Goal: Task Accomplishment & Management: Use online tool/utility

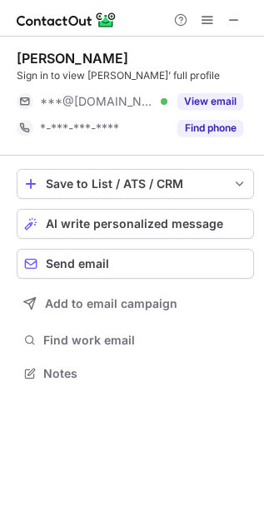
scroll to position [7, 7]
click at [136, 221] on span "AI write personalized message" at bounding box center [134, 223] width 177 height 13
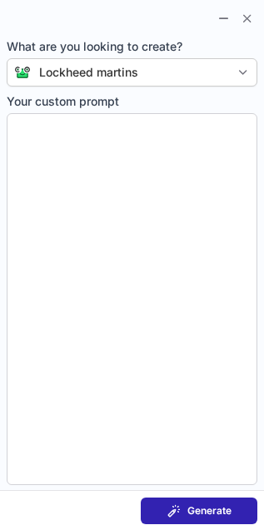
type textarea "**********"
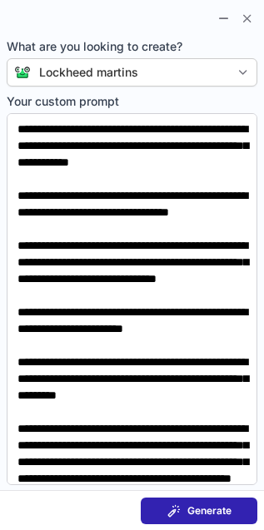
click at [220, 509] on span "Generate" at bounding box center [209, 510] width 44 height 13
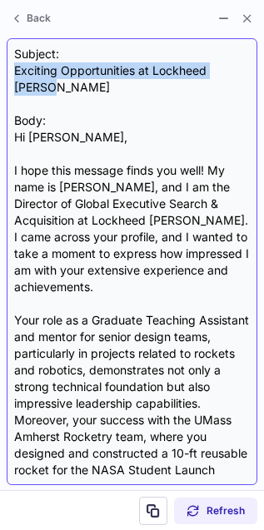
drag, startPoint x: 10, startPoint y: 66, endPoint x: 253, endPoint y: 67, distance: 243.1
click at [253, 67] on div "Subject: Exciting Opportunities at Lockheed Martin Body: Hi David, I hope this …" at bounding box center [132, 261] width 251 height 447
copy div "Exciting Opportunities at Lockheed [PERSON_NAME]"
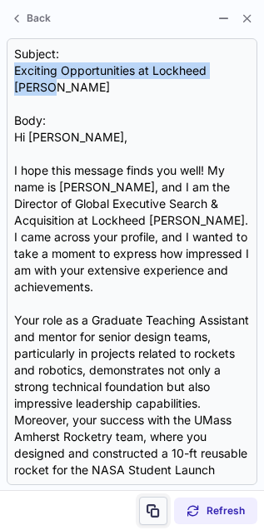
click at [153, 510] on span at bounding box center [153, 510] width 13 height 13
click at [0, 313] on html "David Lach Sign in to view David’s full profile ***@gmail.com Verified View ema…" at bounding box center [132, 265] width 264 height 530
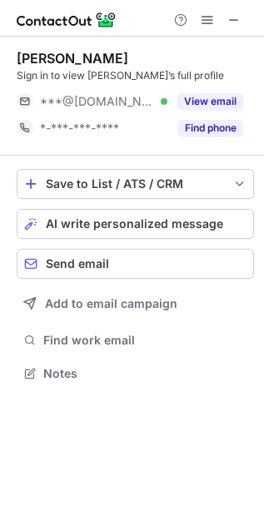
scroll to position [7, 7]
click at [100, 224] on span "AI write personalized message" at bounding box center [134, 223] width 177 height 13
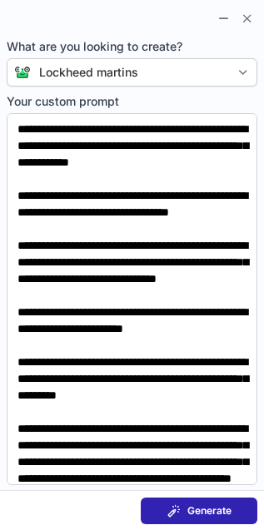
click at [172, 504] on span at bounding box center [173, 510] width 13 height 13
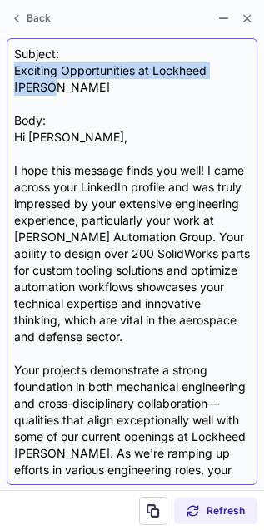
drag, startPoint x: 13, startPoint y: 67, endPoint x: 253, endPoint y: 68, distance: 239.8
click at [253, 68] on div "Subject: Exciting Opportunities at Lockheed Martin Body: Hi Samuel, I hope this…" at bounding box center [132, 261] width 251 height 447
copy div "Exciting Opportunities at Lockheed [PERSON_NAME]"
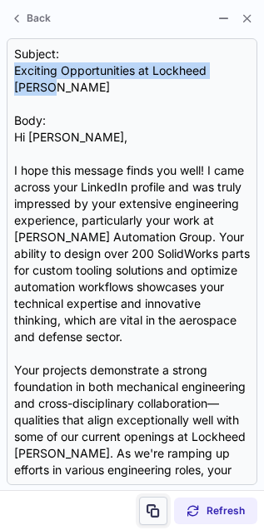
click at [147, 514] on span at bounding box center [153, 510] width 13 height 13
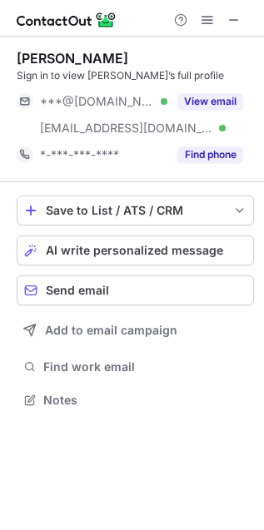
scroll to position [388, 264]
click at [110, 237] on button "AI write personalized message" at bounding box center [135, 251] width 237 height 30
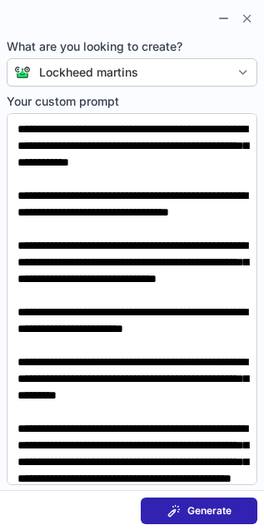
click at [202, 502] on button "Generate" at bounding box center [199, 511] width 117 height 27
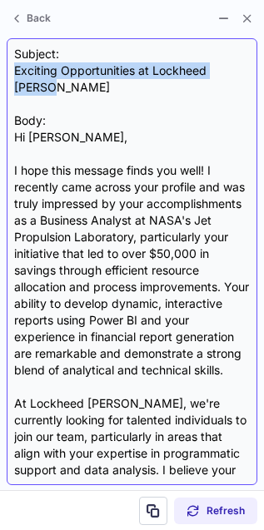
drag, startPoint x: 17, startPoint y: 71, endPoint x: 249, endPoint y: 76, distance: 232.3
click at [248, 77] on div "Subject: Exciting Opportunities at Lockheed Martin Body: Hi Rene, I hope this m…" at bounding box center [132, 262] width 236 height 432
copy div "Exciting Opportunities at Lockheed [PERSON_NAME]"
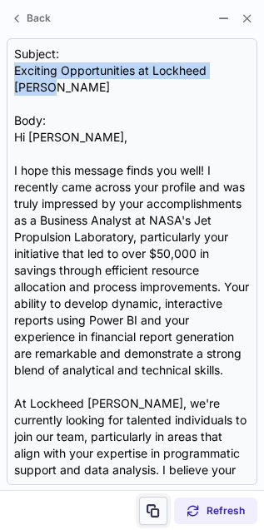
click at [152, 505] on span at bounding box center [153, 510] width 13 height 13
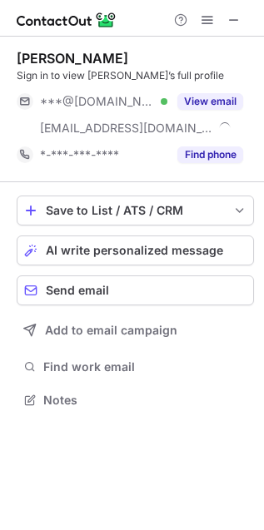
scroll to position [388, 264]
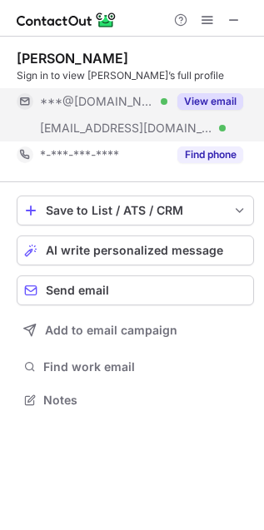
click at [210, 111] on div "View email" at bounding box center [205, 101] width 76 height 27
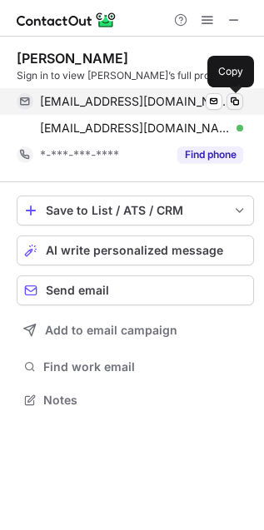
click at [232, 99] on span at bounding box center [234, 101] width 13 height 13
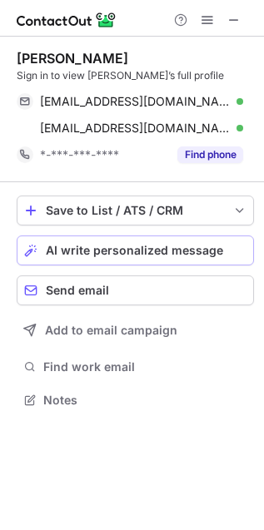
click at [99, 239] on button "AI write personalized message" at bounding box center [135, 251] width 237 height 30
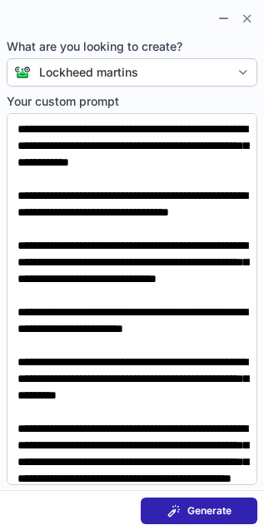
click at [197, 510] on span "Generate" at bounding box center [209, 510] width 44 height 13
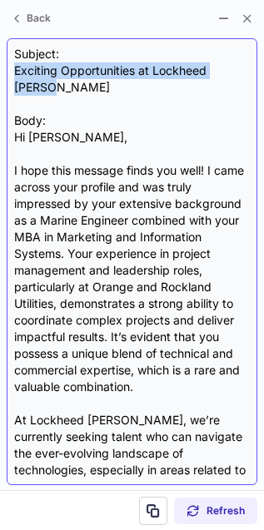
drag, startPoint x: 17, startPoint y: 74, endPoint x: 246, endPoint y: 67, distance: 229.9
click at [246, 67] on div "Subject: Exciting Opportunities at Lockheed Martin Body: Hi Theresa, I hope thi…" at bounding box center [132, 262] width 236 height 432
copy div "Exciting Opportunities at Lockheed [PERSON_NAME]"
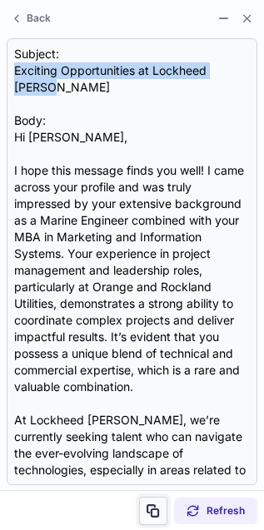
click at [156, 504] on span at bounding box center [153, 510] width 13 height 13
drag, startPoint x: 155, startPoint y: 504, endPoint x: -349, endPoint y: 221, distance: 577.7
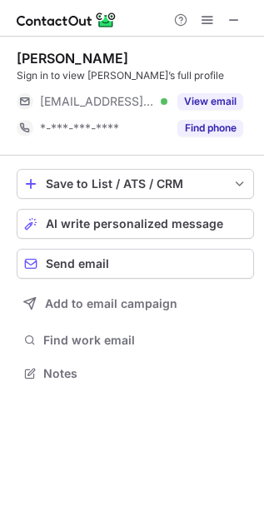
scroll to position [7, 7]
click at [114, 217] on span "AI write personalized message" at bounding box center [134, 223] width 177 height 13
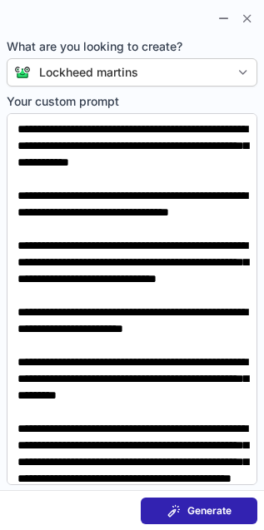
click at [202, 510] on span "Generate" at bounding box center [209, 510] width 44 height 13
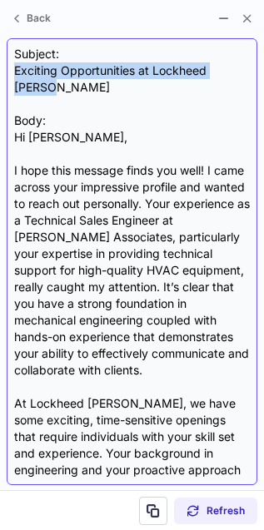
drag, startPoint x: 12, startPoint y: 67, endPoint x: 248, endPoint y: 74, distance: 235.7
click at [248, 74] on div "Subject: Exciting Opportunities at Lockheed [PERSON_NAME] Body: Hi [PERSON_NAME…" at bounding box center [132, 261] width 251 height 447
copy div "Exciting Opportunities at Lockheed [PERSON_NAME]"
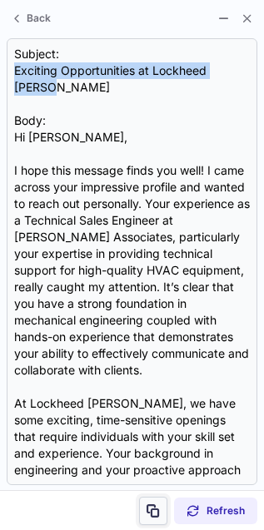
click at [156, 509] on span at bounding box center [153, 510] width 13 height 13
drag, startPoint x: 156, startPoint y: 509, endPoint x: -426, endPoint y: 250, distance: 636.9
click at [0, 250] on html "[PERSON_NAME] Sign in to view [PERSON_NAME]’s full profile [EMAIL_ADDRESS][DOMA…" at bounding box center [132, 265] width 264 height 530
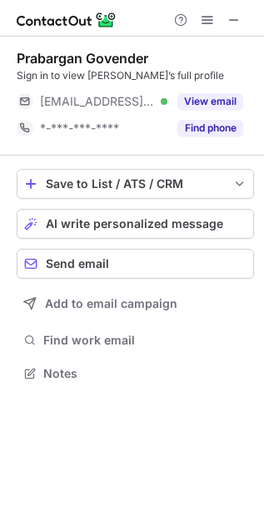
scroll to position [7, 7]
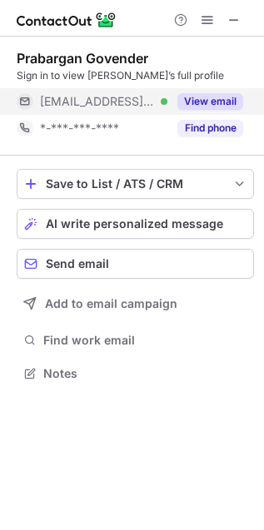
click at [216, 105] on button "View email" at bounding box center [210, 101] width 66 height 17
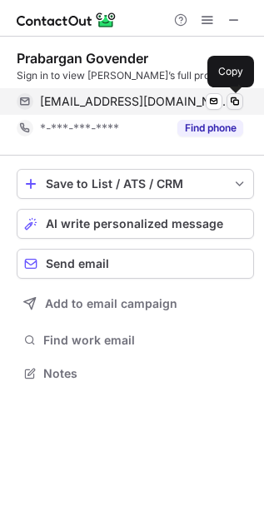
click at [234, 101] on span at bounding box center [234, 101] width 13 height 13
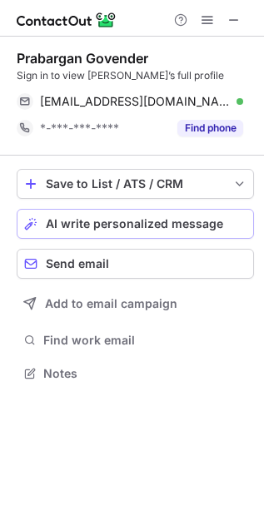
click at [137, 232] on button "AI write personalized message" at bounding box center [135, 224] width 237 height 30
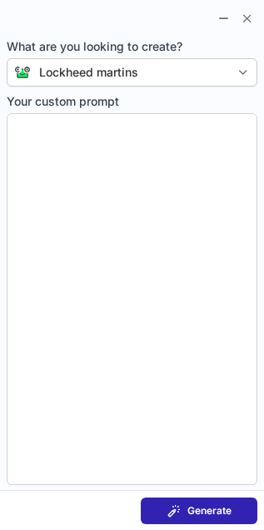
type textarea "**********"
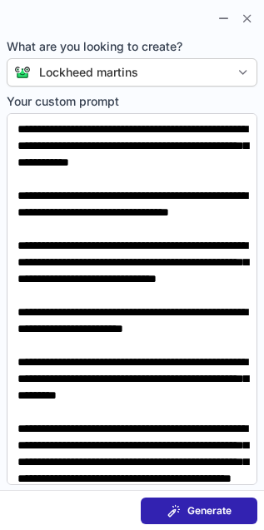
click at [196, 497] on section "Generate" at bounding box center [132, 510] width 264 height 40
click at [196, 502] on button "Generate" at bounding box center [199, 511] width 117 height 27
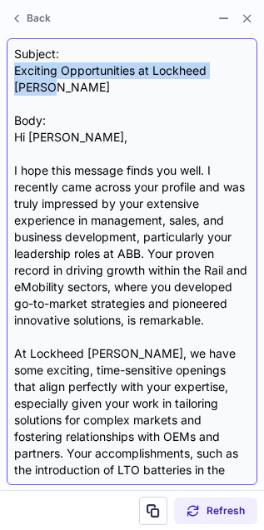
drag, startPoint x: 10, startPoint y: 72, endPoint x: 248, endPoint y: 73, distance: 238.1
click at [248, 73] on div "Subject: Exciting Opportunities at Lockheed Martin Body: Hi Prabargan, I hope t…" at bounding box center [132, 261] width 251 height 447
copy div "Exciting Opportunities at Lockheed Martin"
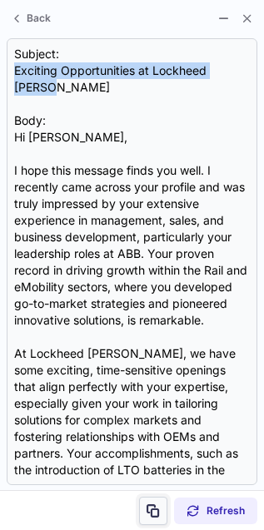
click at [153, 512] on span at bounding box center [153, 510] width 13 height 13
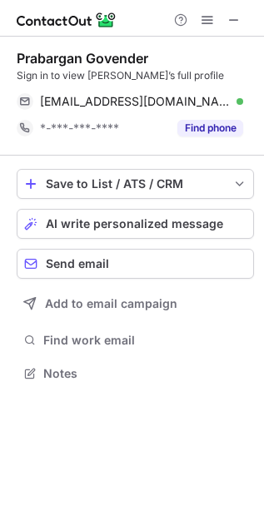
scroll to position [361, 264]
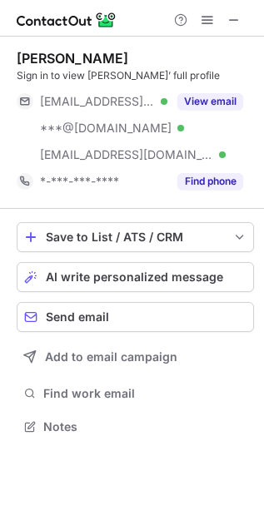
scroll to position [415, 264]
click at [222, 282] on div "AI write personalized message" at bounding box center [146, 277] width 201 height 13
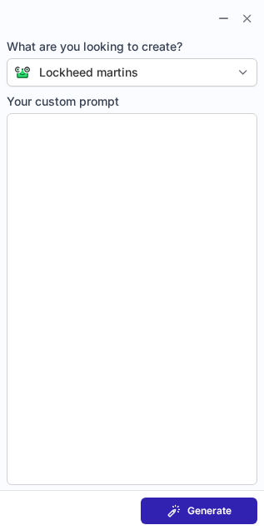
type textarea "**********"
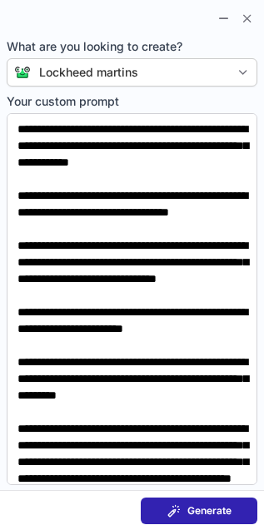
click at [202, 504] on span "Generate" at bounding box center [209, 510] width 44 height 13
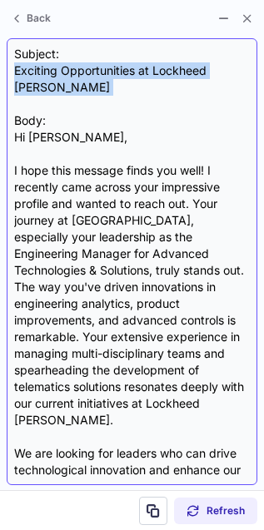
drag, startPoint x: 17, startPoint y: 65, endPoint x: 241, endPoint y: 83, distance: 224.7
click at [241, 83] on div "Subject: Exciting Opportunities at Lockheed Martin Body: Hi James, I hope this …" at bounding box center [132, 262] width 236 height 432
copy div "Exciting Opportunities at Lockheed Martin"
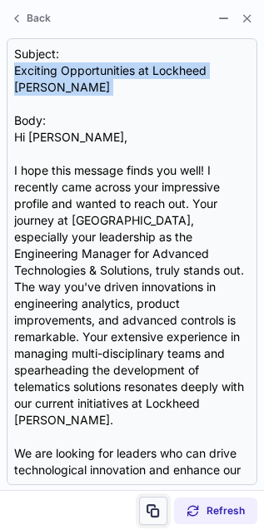
click at [151, 507] on span at bounding box center [153, 510] width 13 height 13
drag, startPoint x: 151, startPoint y: 507, endPoint x: -306, endPoint y: 271, distance: 513.4
click at [0, 271] on html "James Katter Sign in to view James’ full profile ***@mchsi.com Verified ***@hot…" at bounding box center [132, 265] width 264 height 530
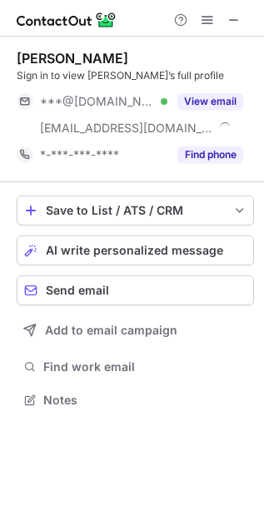
scroll to position [388, 264]
click at [126, 254] on span "AI write personalized message" at bounding box center [134, 250] width 177 height 13
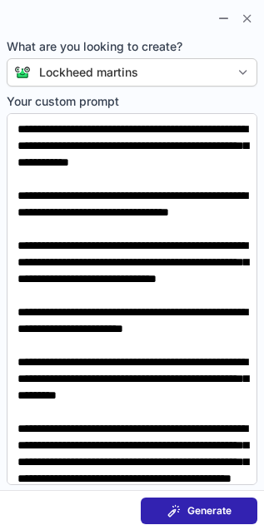
click at [183, 498] on button "Generate" at bounding box center [199, 511] width 117 height 27
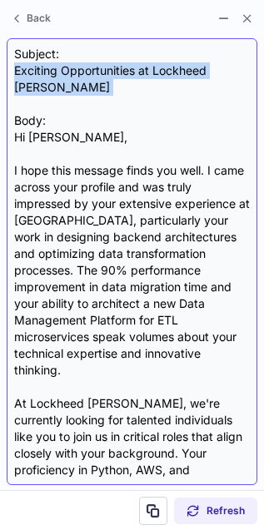
drag, startPoint x: 17, startPoint y: 66, endPoint x: 250, endPoint y: 81, distance: 233.6
click at [250, 81] on div "Subject: Exciting Opportunities at Lockheed Martin Body: Hi Pavan, I hope this …" at bounding box center [132, 261] width 251 height 447
copy div "Exciting Opportunities at Lockheed Martin"
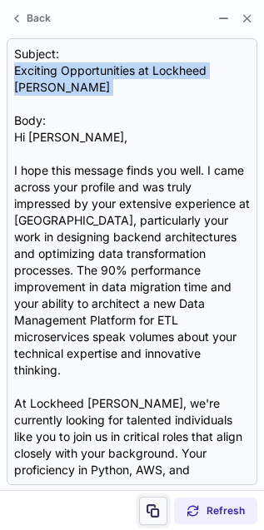
click at [152, 507] on span at bounding box center [153, 510] width 13 height 13
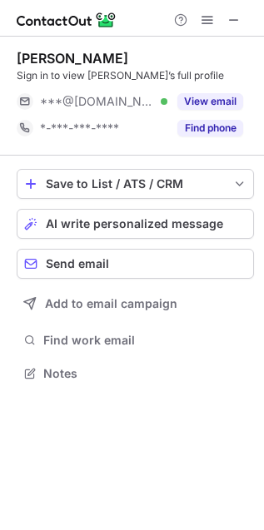
scroll to position [7, 7]
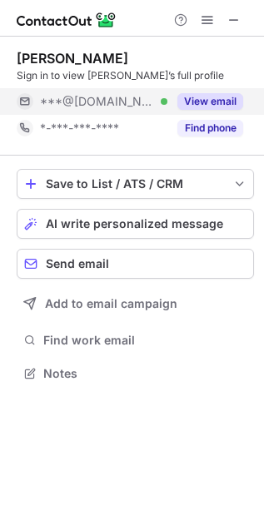
click at [216, 102] on button "View email" at bounding box center [210, 101] width 66 height 17
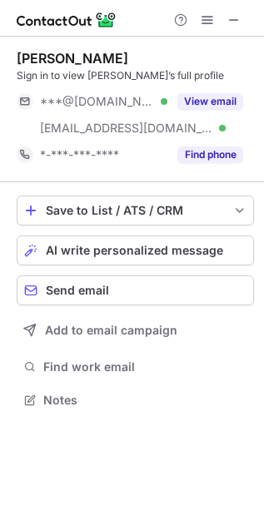
scroll to position [388, 264]
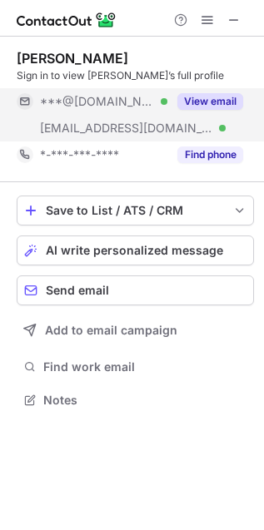
click at [210, 101] on button "View email" at bounding box center [210, 101] width 66 height 17
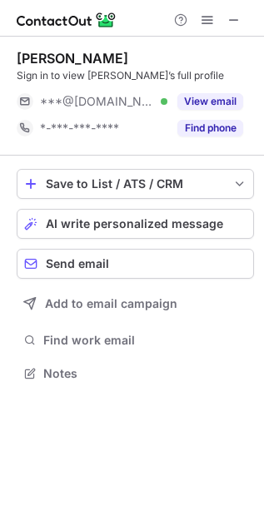
scroll to position [362, 264]
click at [238, 14] on span at bounding box center [233, 19] width 13 height 13
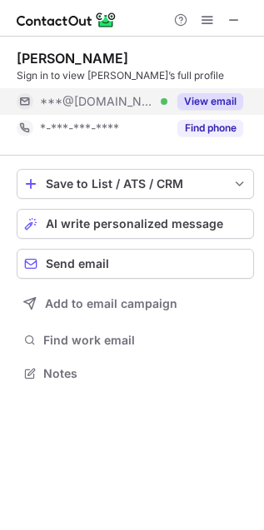
click at [221, 93] on button "View email" at bounding box center [210, 101] width 66 height 17
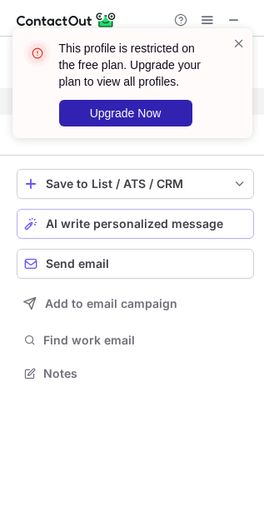
click at [104, 225] on span "AI write personalized message" at bounding box center [134, 223] width 177 height 13
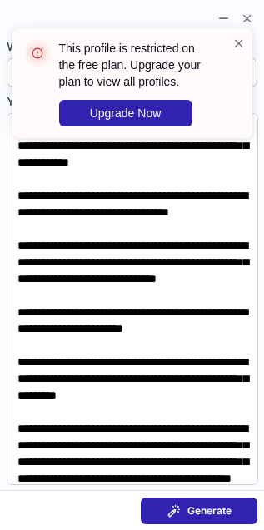
click at [183, 509] on div "Generate" at bounding box center [199, 510] width 64 height 13
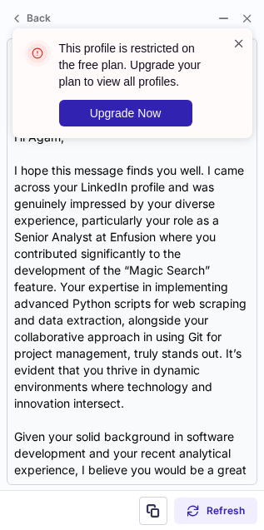
click at [237, 39] on span at bounding box center [238, 43] width 13 height 17
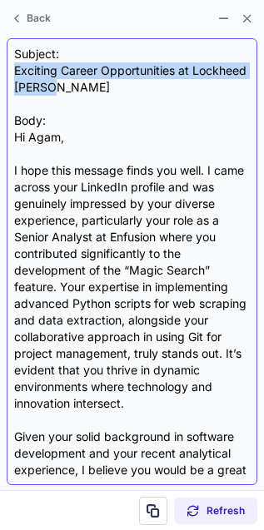
drag, startPoint x: 17, startPoint y: 63, endPoint x: 117, endPoint y: 84, distance: 101.2
click at [117, 84] on div "Subject: Exciting Career Opportunities at Lockheed [PERSON_NAME] Body: Hi Agam,…" at bounding box center [132, 262] width 236 height 432
copy div "Exciting Career Opportunities at Lockheed [PERSON_NAME]"
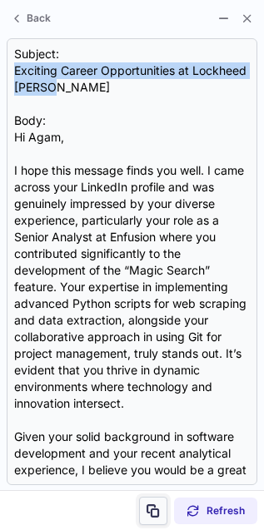
click at [156, 513] on span at bounding box center [153, 510] width 13 height 13
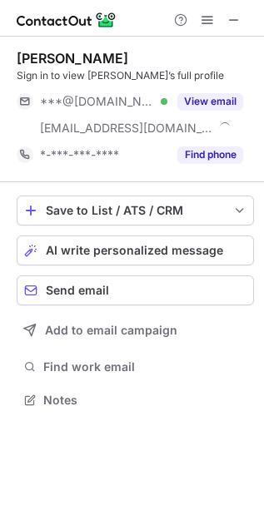
scroll to position [388, 264]
click at [107, 248] on span "AI write personalized message" at bounding box center [134, 250] width 177 height 13
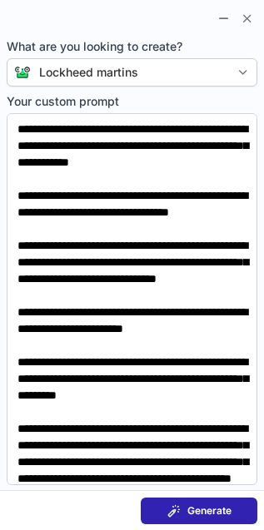
click at [179, 512] on span at bounding box center [173, 510] width 13 height 13
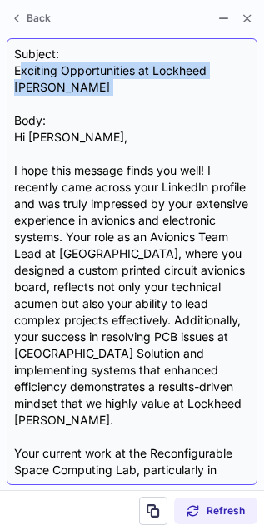
drag, startPoint x: 20, startPoint y: 66, endPoint x: 217, endPoint y: 94, distance: 199.3
click at [217, 94] on div "Subject: Exciting Opportunities at Lockheed Martin Body: Hi Sunny, I hope this …" at bounding box center [132, 262] width 236 height 432
drag, startPoint x: 11, startPoint y: 67, endPoint x: 247, endPoint y: 92, distance: 237.7
click at [247, 92] on div "Subject: Exciting Opportunities at Lockheed Martin Body: Hi Sunny, I hope this …" at bounding box center [132, 261] width 251 height 447
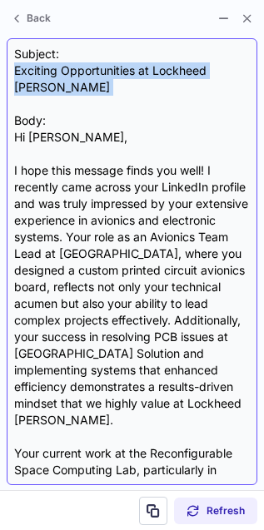
copy div "Exciting Opportunities at Lockheed Martin"
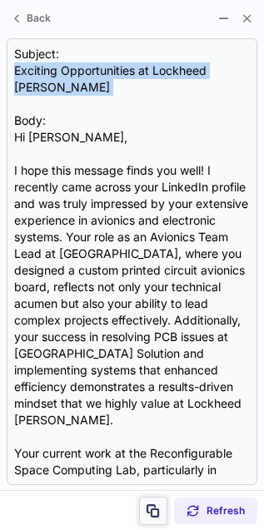
click at [147, 504] on span at bounding box center [153, 510] width 13 height 13
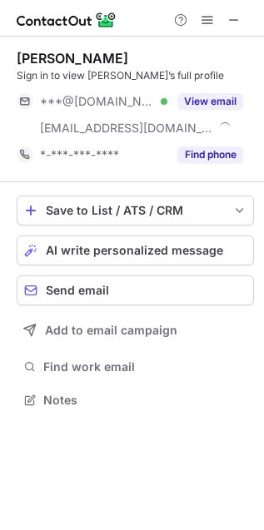
scroll to position [388, 264]
click at [89, 251] on span "AI write personalized message" at bounding box center [134, 250] width 177 height 13
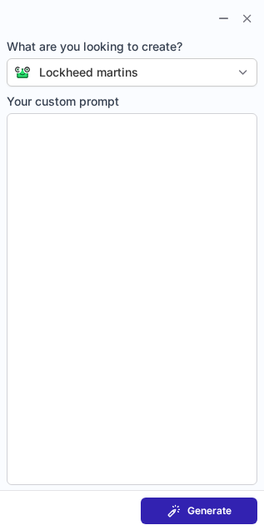
type textarea "**********"
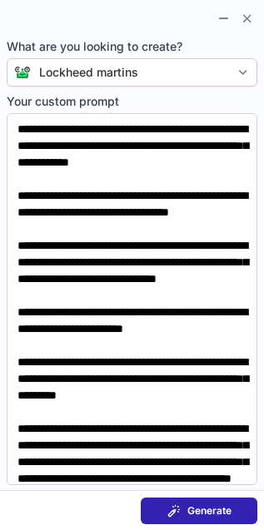
click at [204, 505] on span "Generate" at bounding box center [209, 510] width 44 height 13
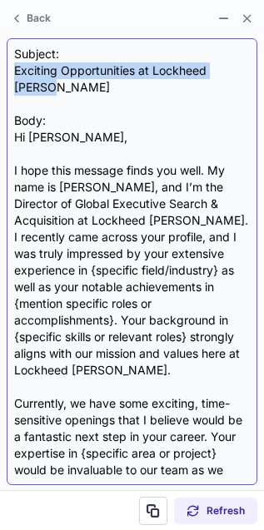
drag, startPoint x: 16, startPoint y: 71, endPoint x: 246, endPoint y: 69, distance: 230.6
click at [246, 70] on div "Subject: Exciting Opportunities at Lockheed Martin Body: Hi Yusuf, I hope this …" at bounding box center [132, 262] width 236 height 432
copy div "Exciting Opportunities at Lockheed Martin"
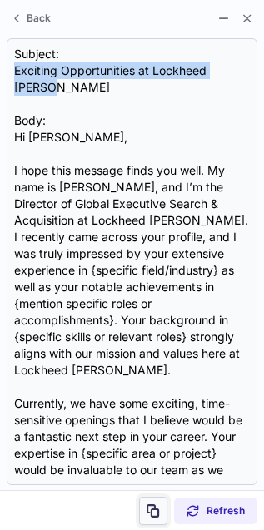
click at [157, 508] on span at bounding box center [153, 510] width 13 height 13
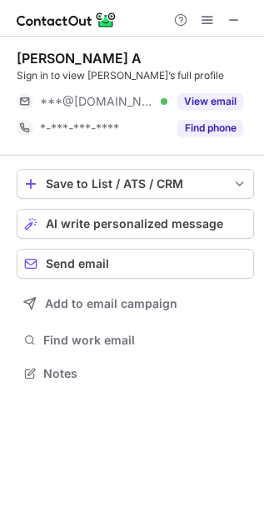
scroll to position [7, 7]
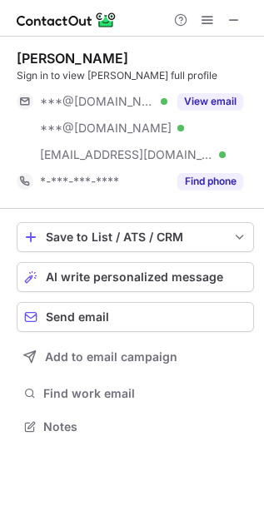
scroll to position [415, 264]
click at [103, 281] on span "AI write personalized message" at bounding box center [134, 277] width 177 height 13
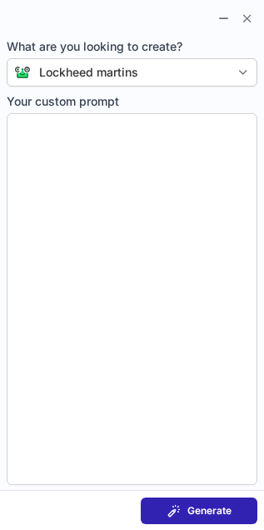
type textarea "**********"
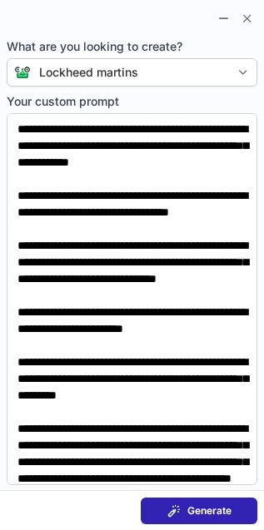
click at [163, 510] on button "Generate" at bounding box center [199, 511] width 117 height 27
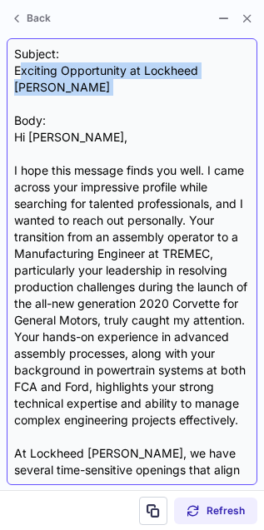
drag, startPoint x: 19, startPoint y: 66, endPoint x: 157, endPoint y: 81, distance: 138.2
click at [157, 81] on div "Subject: Exciting Opportunity at Lockheed Martin Body: Hi Lawrence, I hope this…" at bounding box center [132, 262] width 236 height 432
drag, startPoint x: 14, startPoint y: 69, endPoint x: 194, endPoint y: 82, distance: 180.3
click at [194, 83] on div "Subject: Exciting Opportunity at Lockheed Martin Body: Hi Lawrence, I hope this…" at bounding box center [132, 262] width 236 height 432
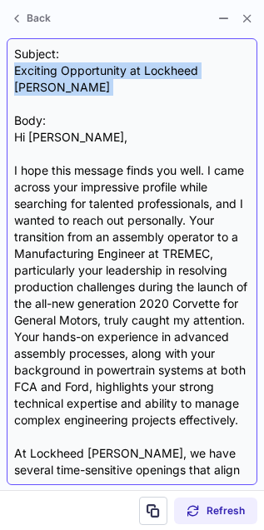
copy div "Exciting Opportunity at Lockheed Martin"
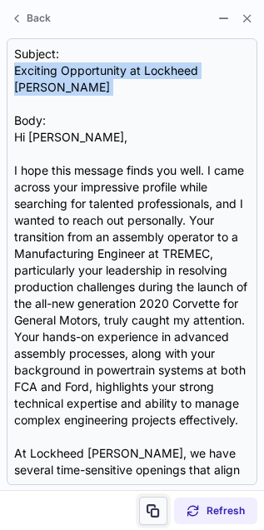
click at [153, 515] on span at bounding box center [153, 510] width 13 height 13
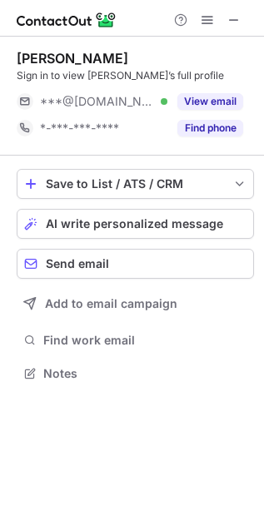
scroll to position [7, 7]
click at [93, 231] on span "AI write personalized message" at bounding box center [134, 223] width 177 height 13
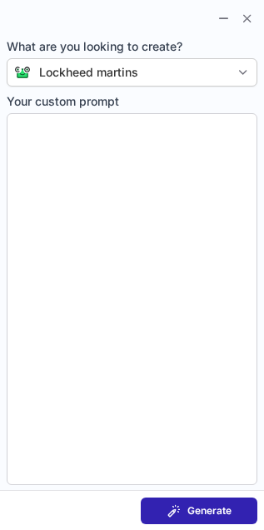
type textarea "**********"
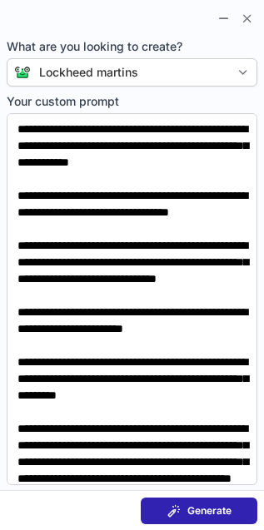
click at [209, 504] on span "Generate" at bounding box center [209, 510] width 44 height 13
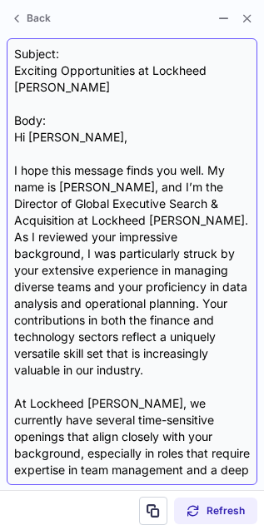
drag, startPoint x: 16, startPoint y: 62, endPoint x: 246, endPoint y: 64, distance: 230.6
click at [246, 64] on div "Subject: Exciting Opportunities at Lockheed Martin Body: Hi Eldinaldo, I hope t…" at bounding box center [132, 262] width 236 height 432
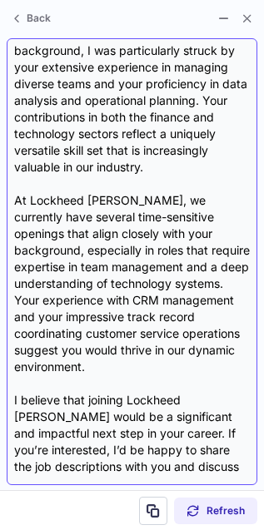
scroll to position [0, 0]
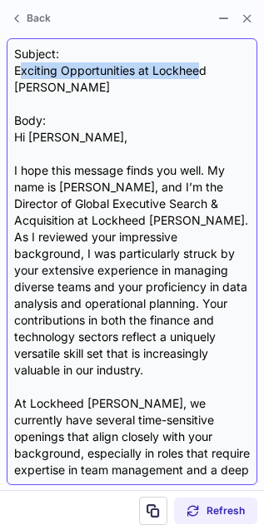
drag, startPoint x: 19, startPoint y: 67, endPoint x: 201, endPoint y: 74, distance: 181.6
click at [201, 74] on div "Subject: Exciting Opportunities at Lockheed Martin Body: Hi Eldinaldo, I hope t…" at bounding box center [132, 262] width 236 height 432
drag, startPoint x: 12, startPoint y: 67, endPoint x: 246, endPoint y: 68, distance: 233.9
click at [246, 68] on div "Subject: Exciting Opportunities at Lockheed Martin Body: Hi Eldinaldo, I hope t…" at bounding box center [132, 261] width 251 height 447
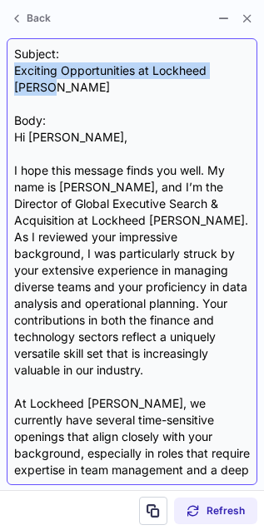
copy div "Exciting Opportunities at Lockheed Martin"
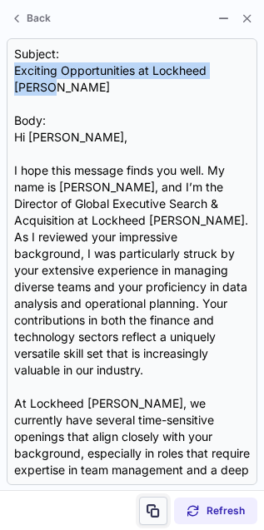
click at [157, 519] on button at bounding box center [153, 511] width 28 height 28
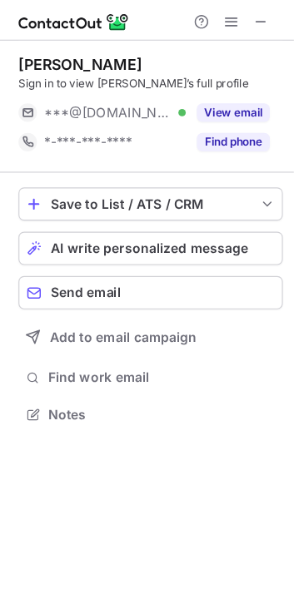
scroll to position [362, 265]
click at [236, 16] on span at bounding box center [234, 19] width 13 height 13
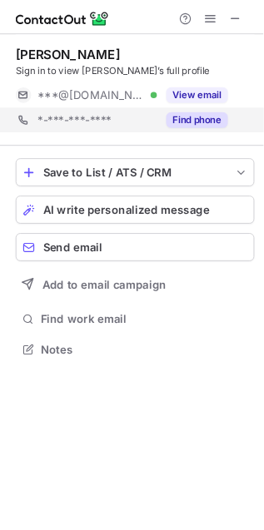
scroll to position [7, 7]
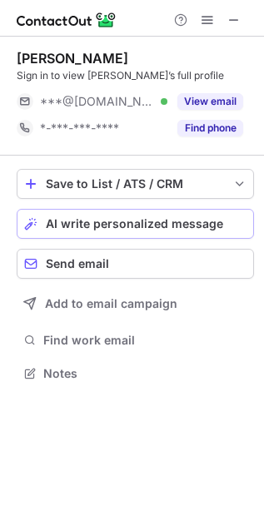
click at [136, 228] on span "AI write personalized message" at bounding box center [134, 223] width 177 height 13
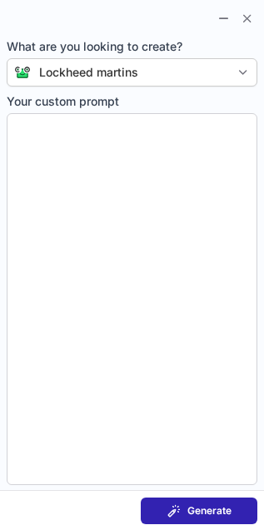
type textarea "**********"
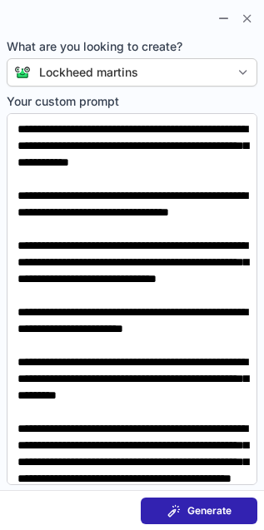
click at [181, 500] on button "Generate" at bounding box center [199, 511] width 117 height 27
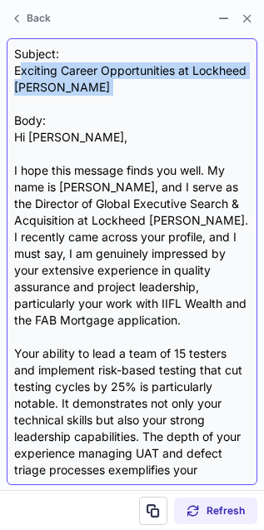
drag, startPoint x: 20, startPoint y: 67, endPoint x: 147, endPoint y: 102, distance: 131.9
click at [147, 102] on div "Subject: Exciting Career Opportunities at Lockheed [PERSON_NAME] Body: Hi [PERS…" at bounding box center [132, 262] width 236 height 432
copy div "xciting Career Opportunities at Lockheed [PERSON_NAME]"
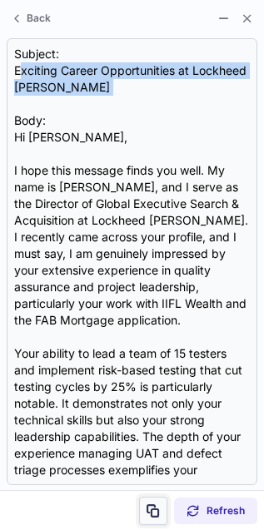
click at [152, 509] on span at bounding box center [153, 510] width 13 height 13
